Goal: Check status: Check status

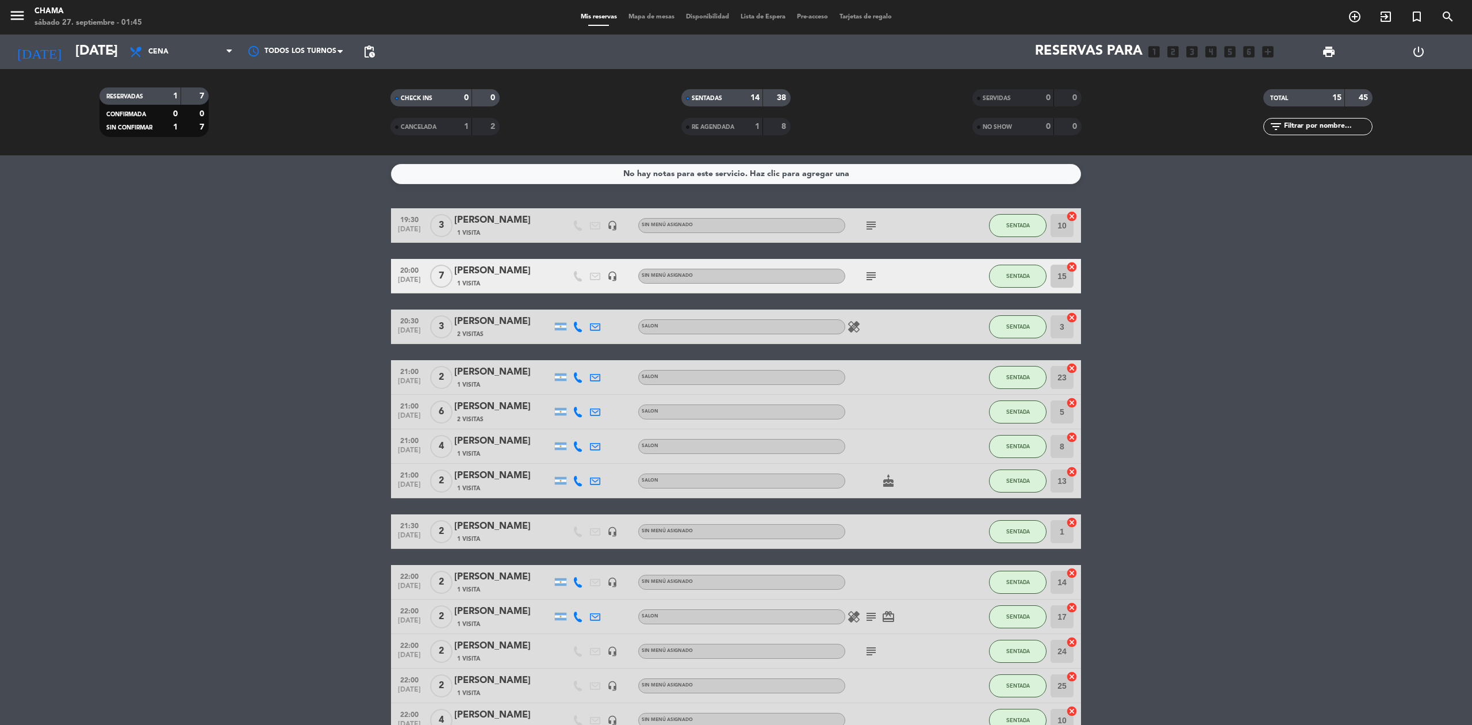
click at [870, 222] on icon "subject" at bounding box center [871, 226] width 14 height 14
click at [870, 278] on icon "subject" at bounding box center [871, 276] width 14 height 14
click at [1148, 368] on bookings-row "19:30 sep. 26 3 sr renzo andreani 1 Visita headset_mic Sin menú asignado subjec…" at bounding box center [736, 515] width 1472 height 614
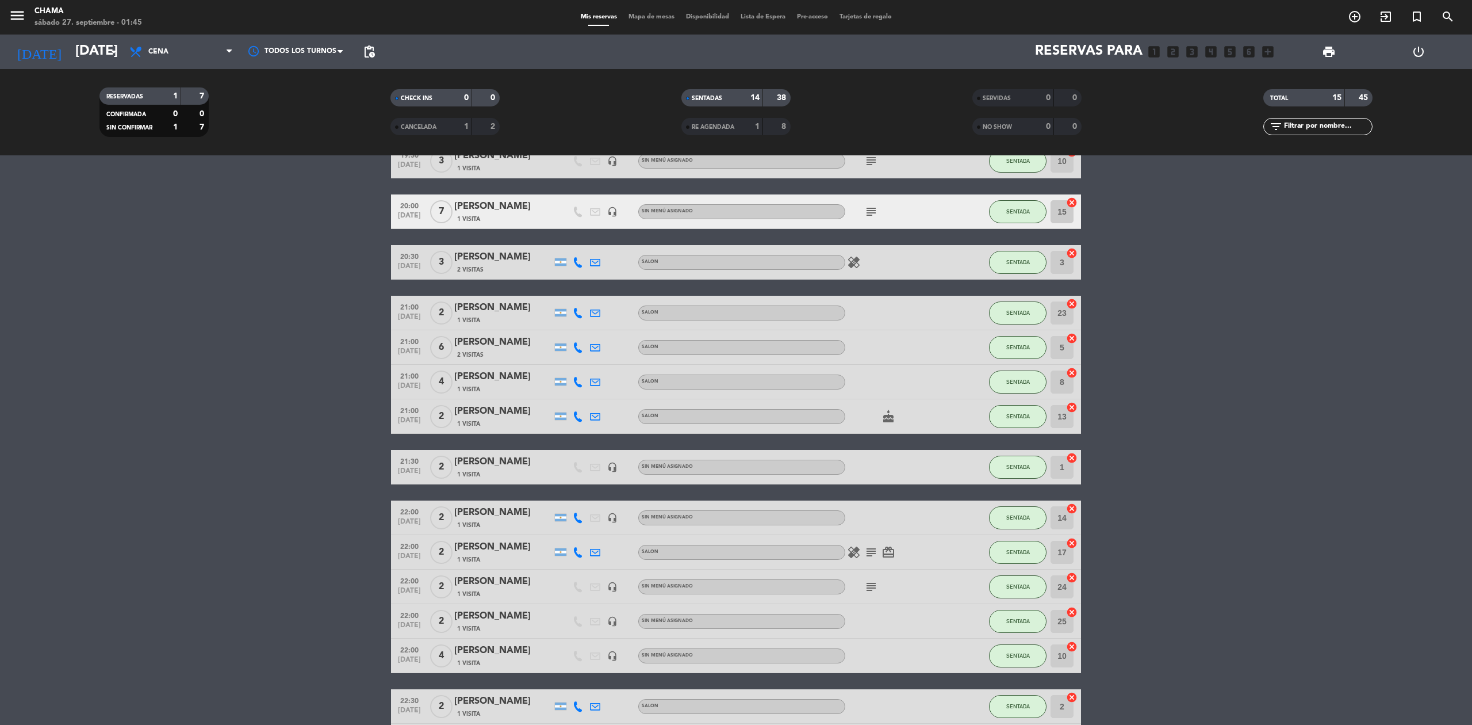
scroll to position [155, 0]
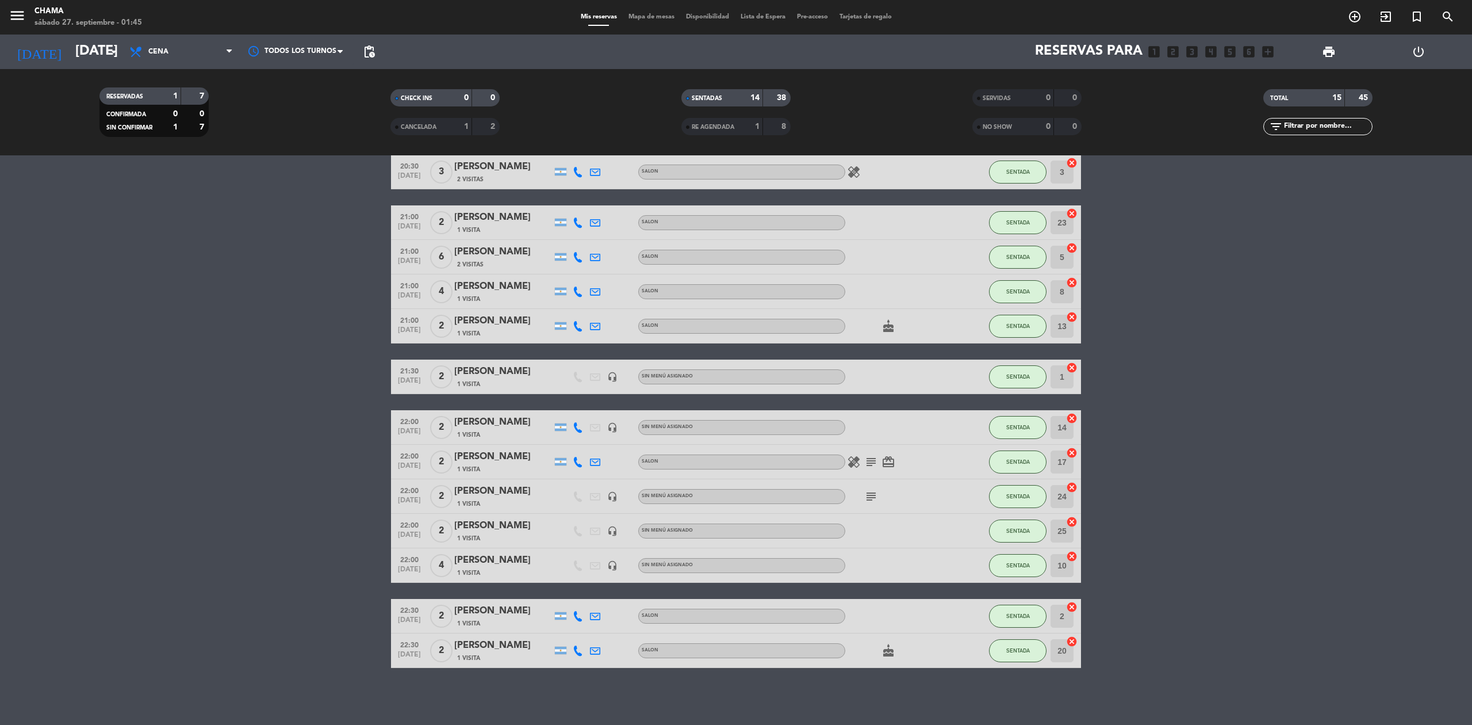
click at [872, 458] on icon "subject" at bounding box center [871, 462] width 14 height 14
click at [872, 493] on icon "subject" at bounding box center [871, 496] width 14 height 14
click at [1178, 435] on bookings-row "19:30 sep. 26 3 sr renzo andreani 1 Visita headset_mic Sin menú asignado subjec…" at bounding box center [736, 360] width 1472 height 614
